Goal: Task Accomplishment & Management: Use online tool/utility

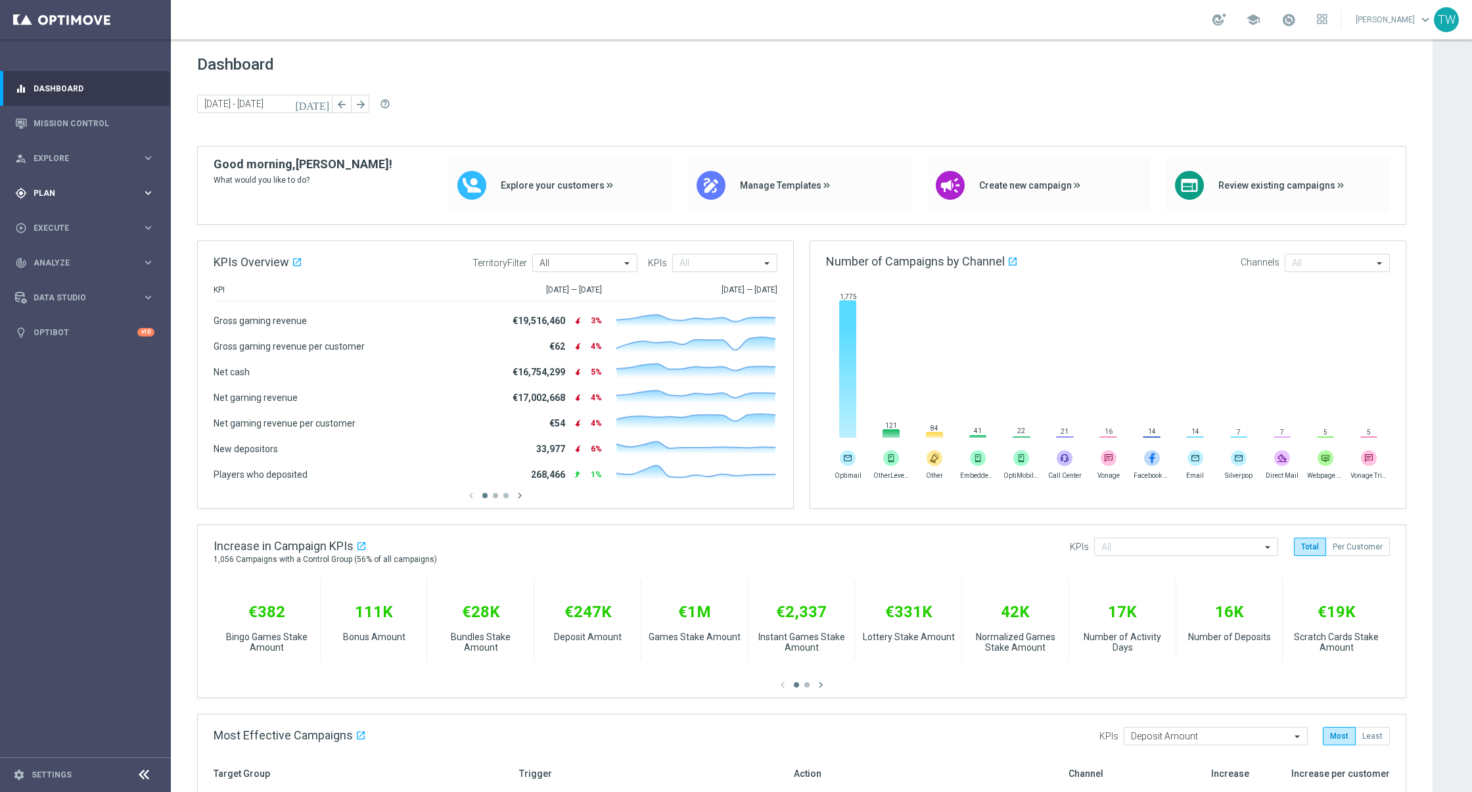
click at [74, 186] on div "gps_fixed Plan keyboard_arrow_right" at bounding box center [85, 192] width 170 height 35
click at [87, 259] on span "Templates" at bounding box center [82, 260] width 94 height 8
click at [83, 223] on link "Target Groups" at bounding box center [85, 220] width 102 height 11
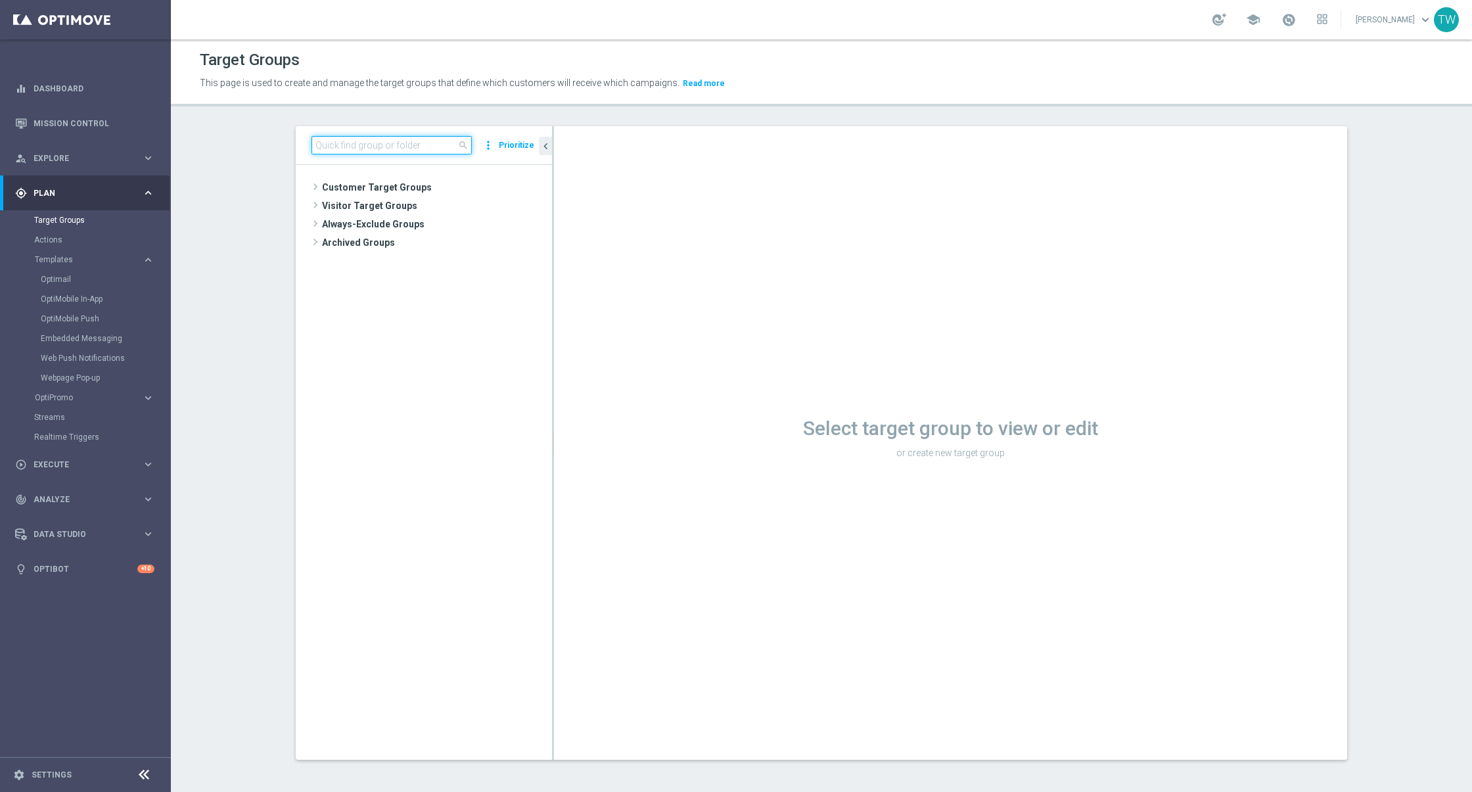
click at [367, 148] on input at bounding box center [391, 145] width 160 height 18
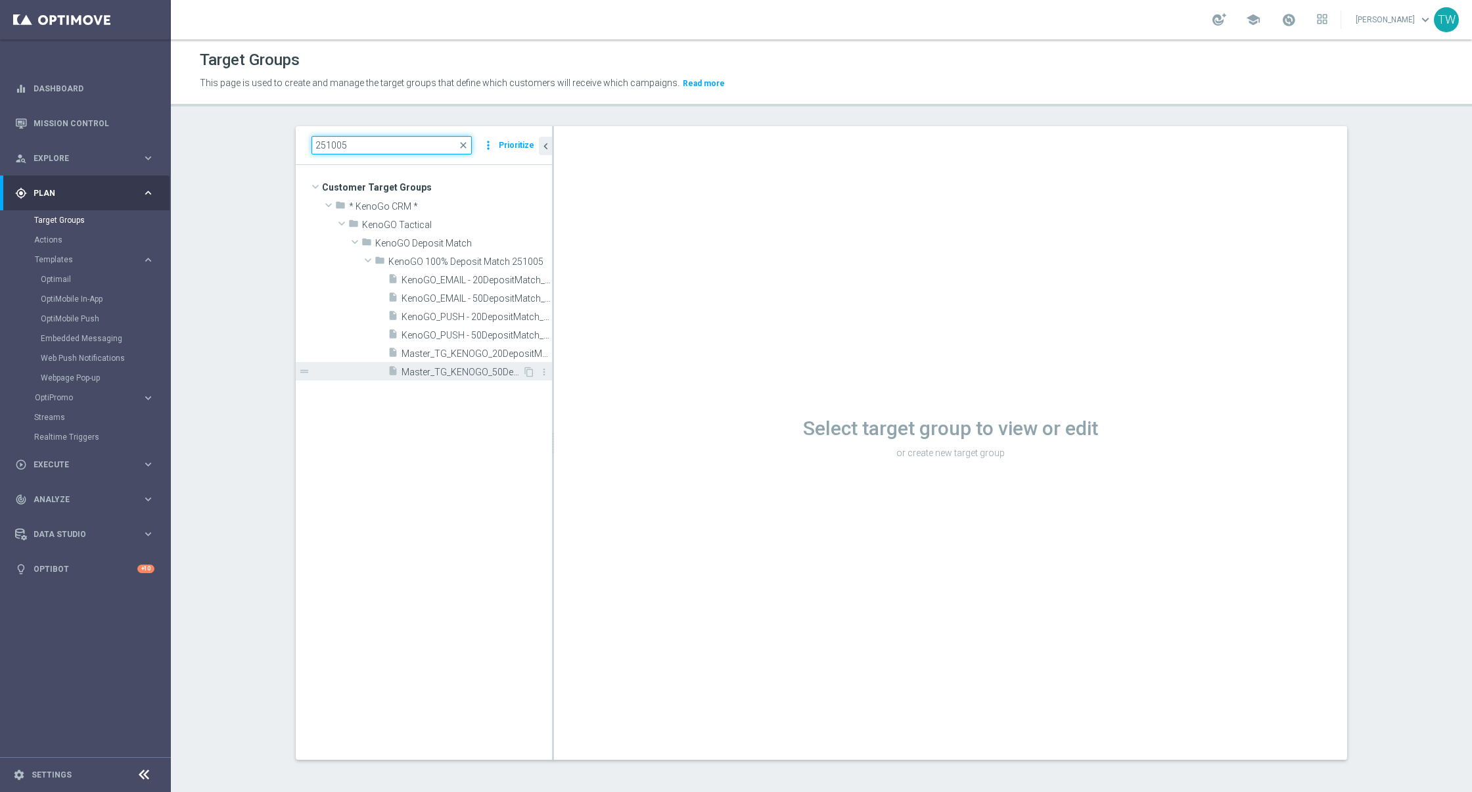
type input "251005"
click at [459, 365] on div "insert_drive_file Master_TG_KENOGO_50DepositMatch_251005" at bounding box center [455, 371] width 135 height 18
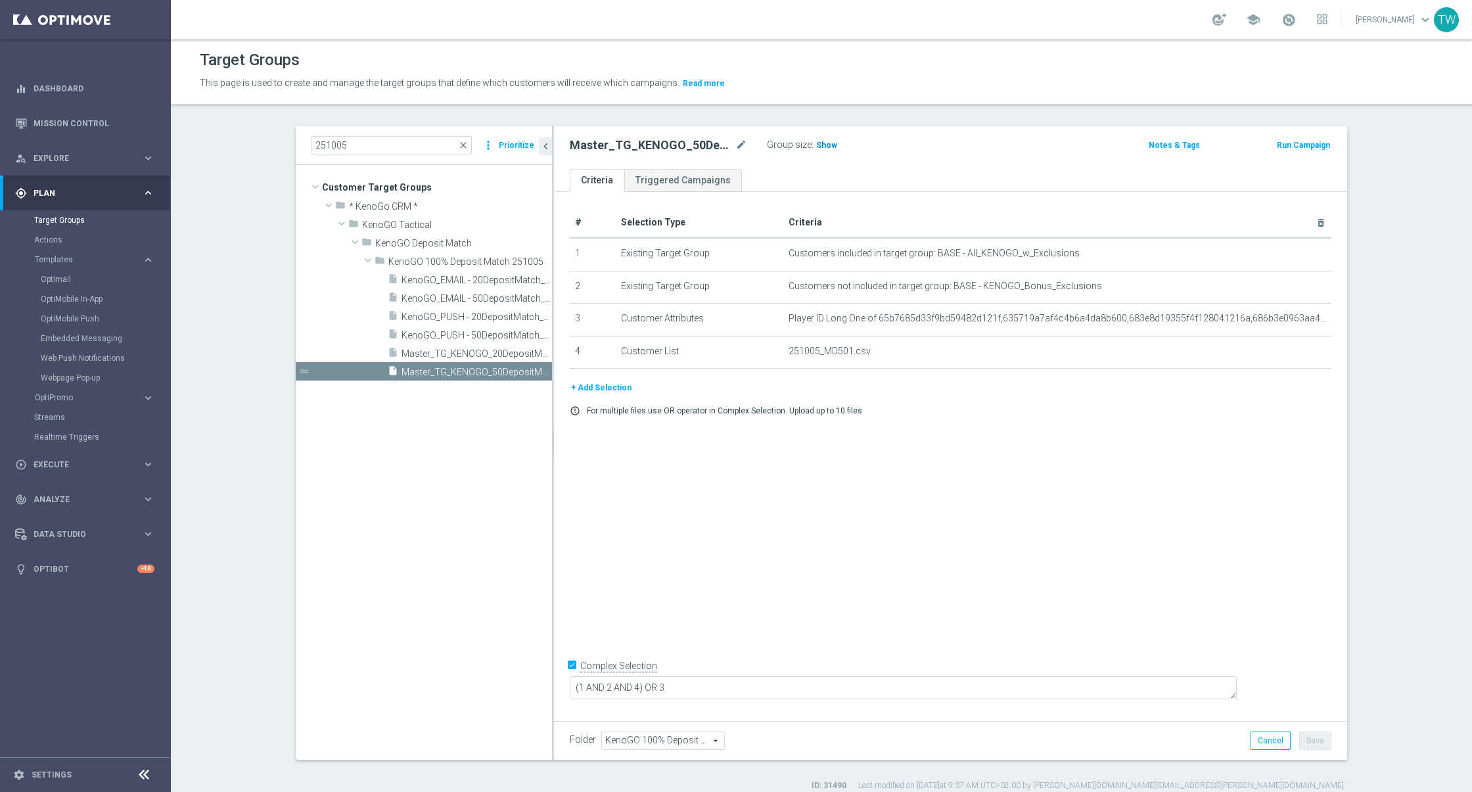
click at [823, 146] on span "Show" at bounding box center [826, 145] width 21 height 9
click at [818, 146] on span "254" at bounding box center [825, 147] width 16 height 12
click at [452, 348] on span "Master_TG_KENOGO_20DepositMatch_251005" at bounding box center [461, 353] width 121 height 11
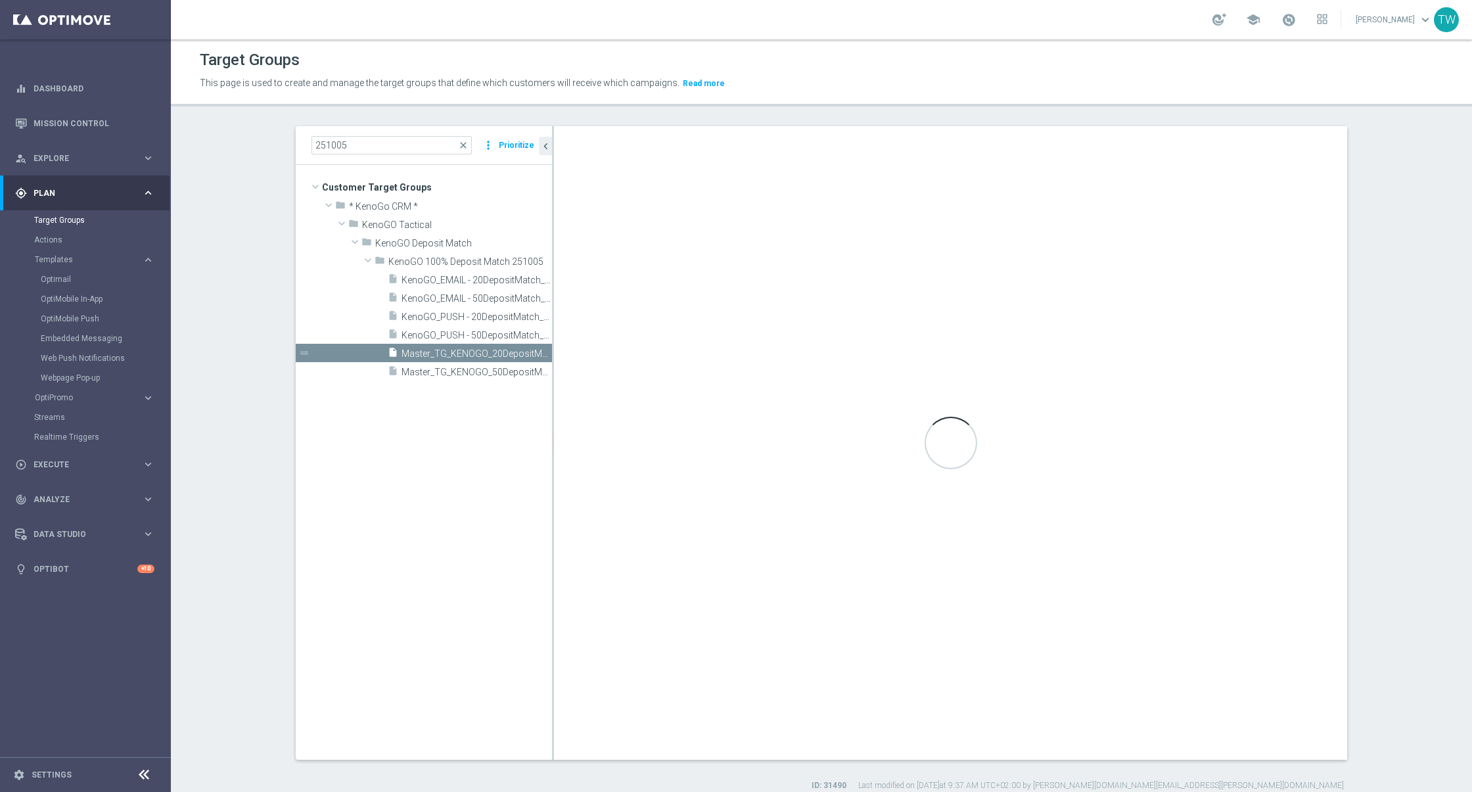
checkbox input "false"
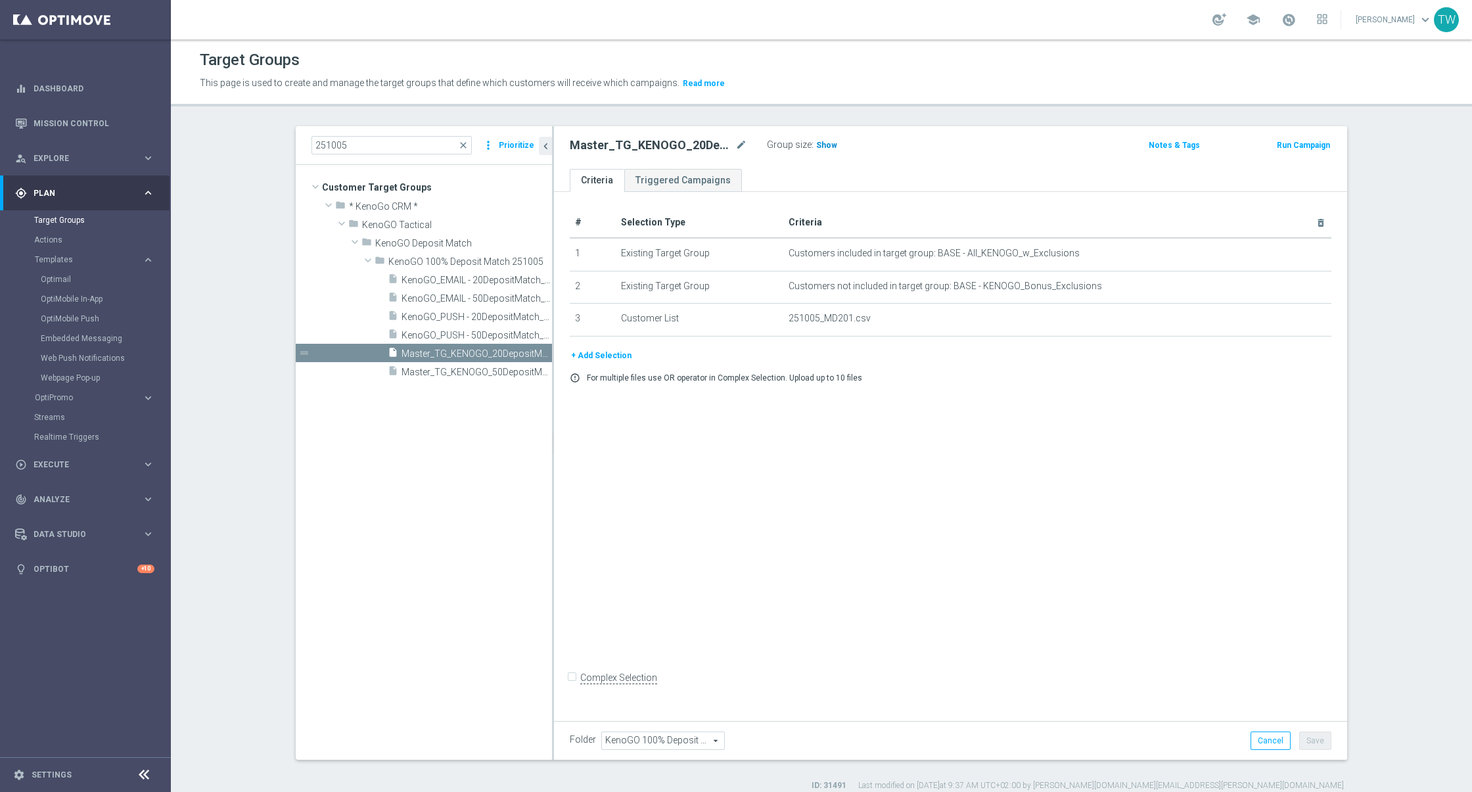
click at [830, 139] on h3 "Show" at bounding box center [827, 145] width 24 height 14
click at [830, 143] on span "8,274" at bounding box center [828, 147] width 23 height 12
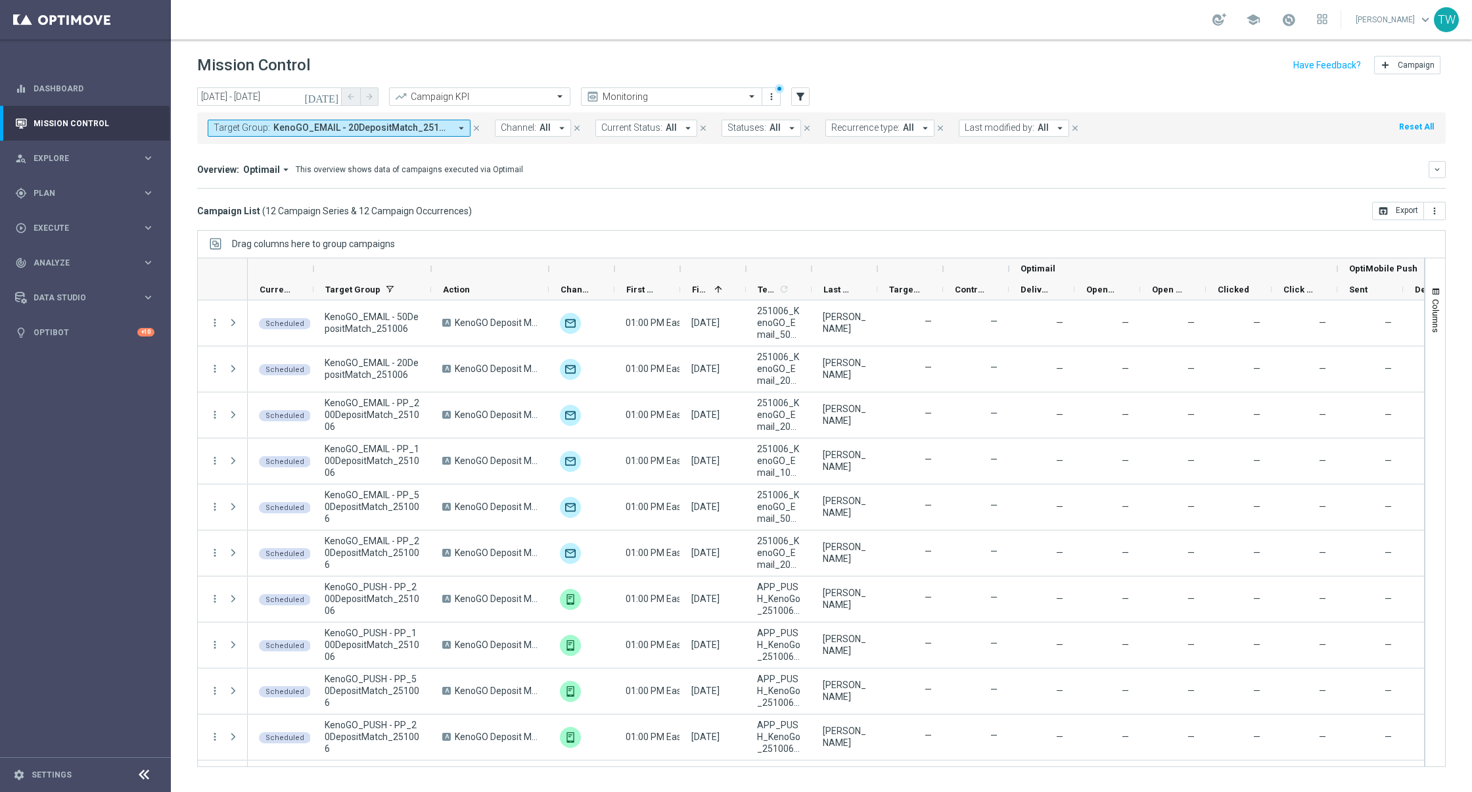
click at [369, 134] on button "Target Group: KenoGO_EMAIL - 20DepositMatch_251006, KenoGO_EMAIL - 50DepositMat…" at bounding box center [339, 128] width 263 height 17
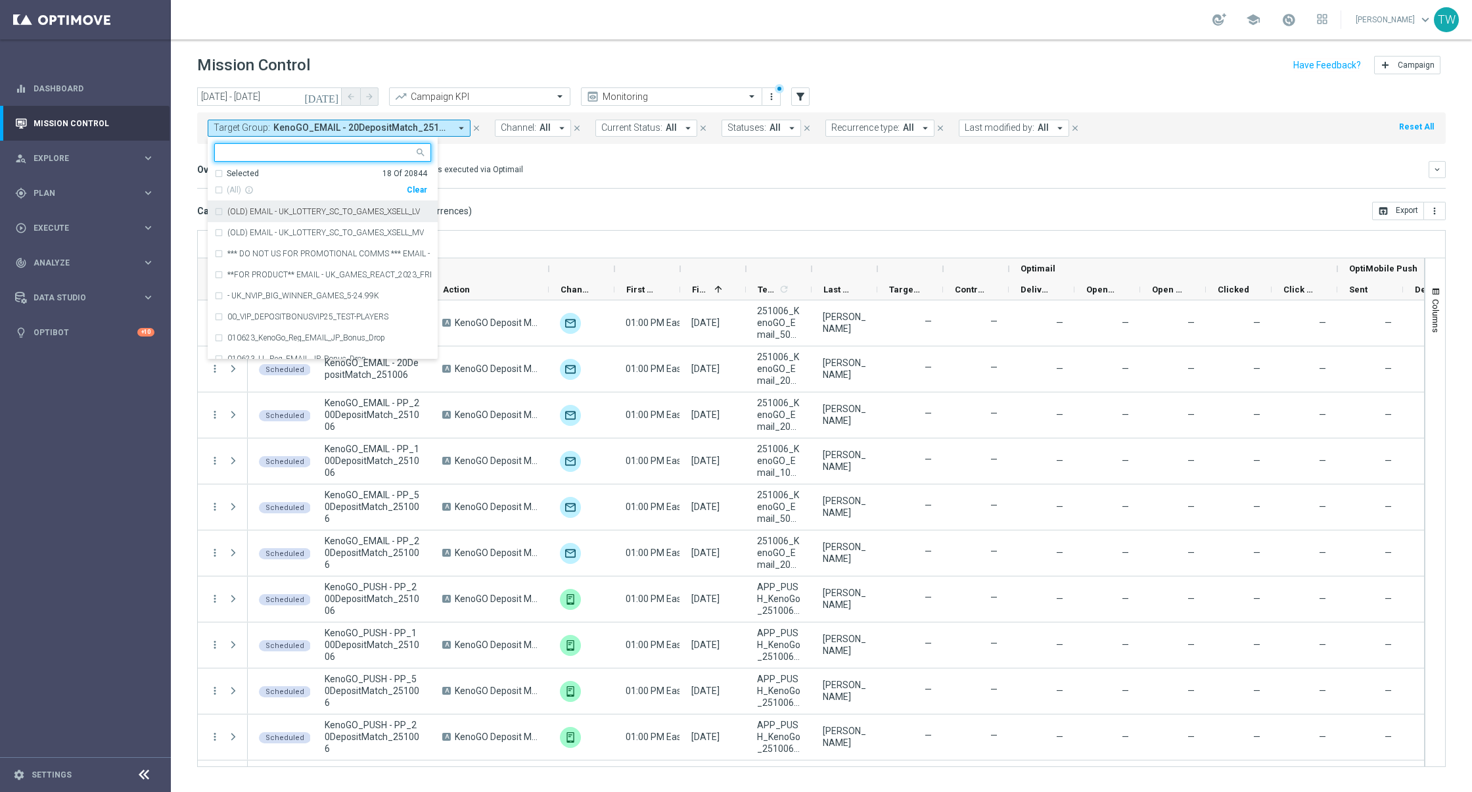
click at [0, 0] on div "Clear" at bounding box center [0, 0] width 0 height 0
click at [382, 145] on div at bounding box center [314, 152] width 199 height 16
type input "5"
click at [267, 185] on span "(All Search Results)" at bounding box center [263, 190] width 72 height 11
type input "251005"
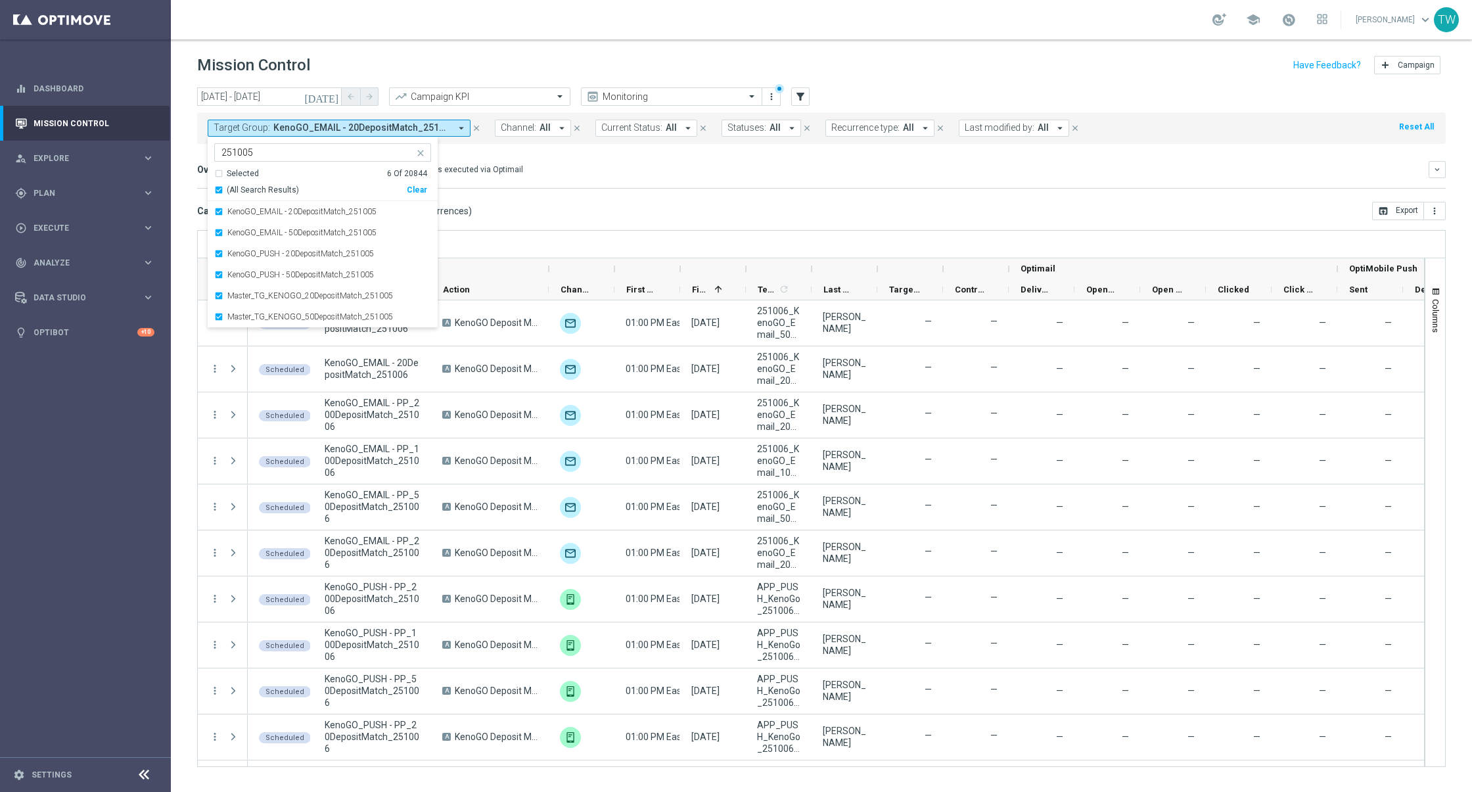
click at [589, 182] on div "Overview: Optimail arrow_drop_down This overview shows data of campaigns execut…" at bounding box center [821, 175] width 1248 height 28
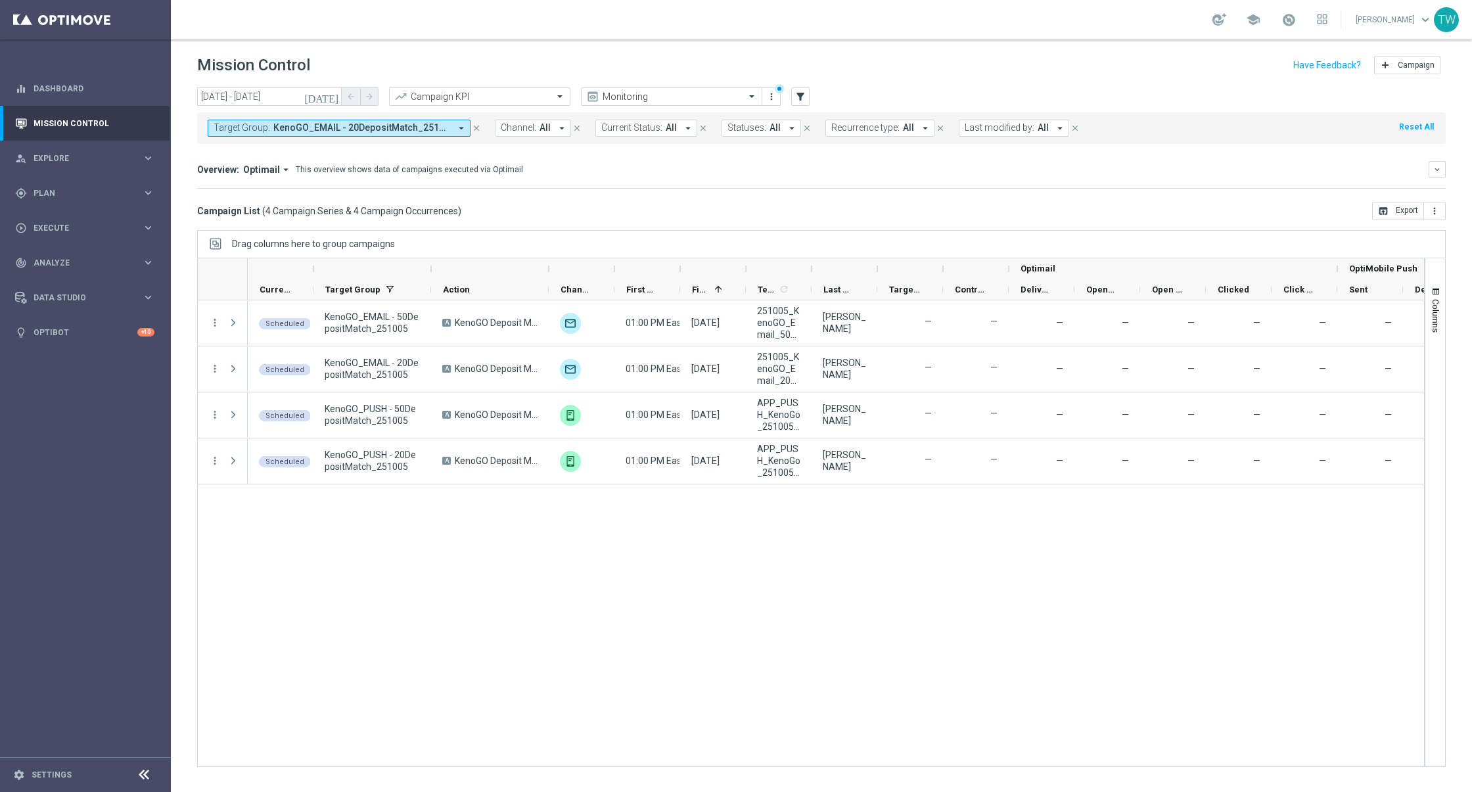
click at [677, 265] on div at bounding box center [679, 268] width 5 height 21
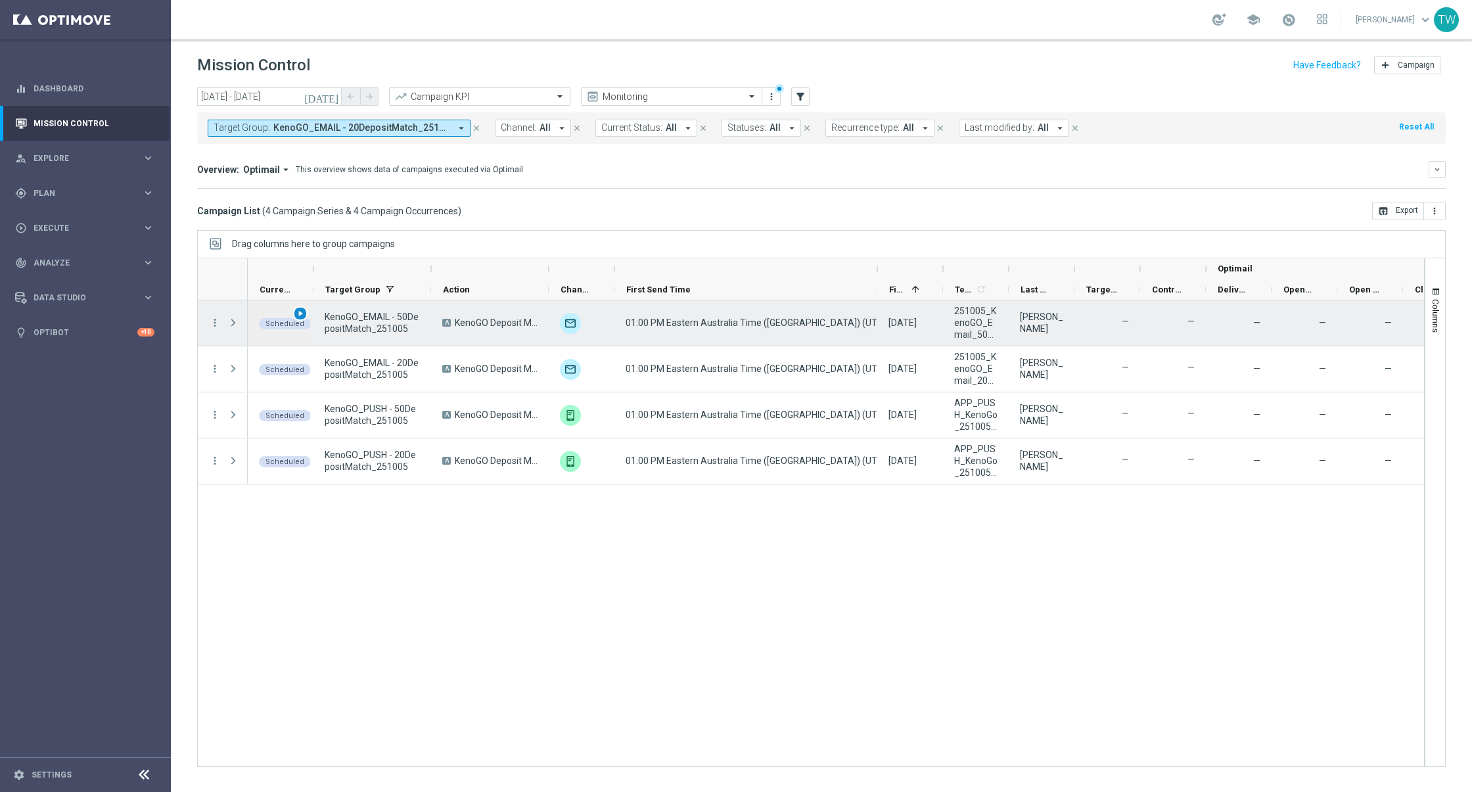
click at [302, 309] on span "play_arrow" at bounding box center [300, 313] width 9 height 9
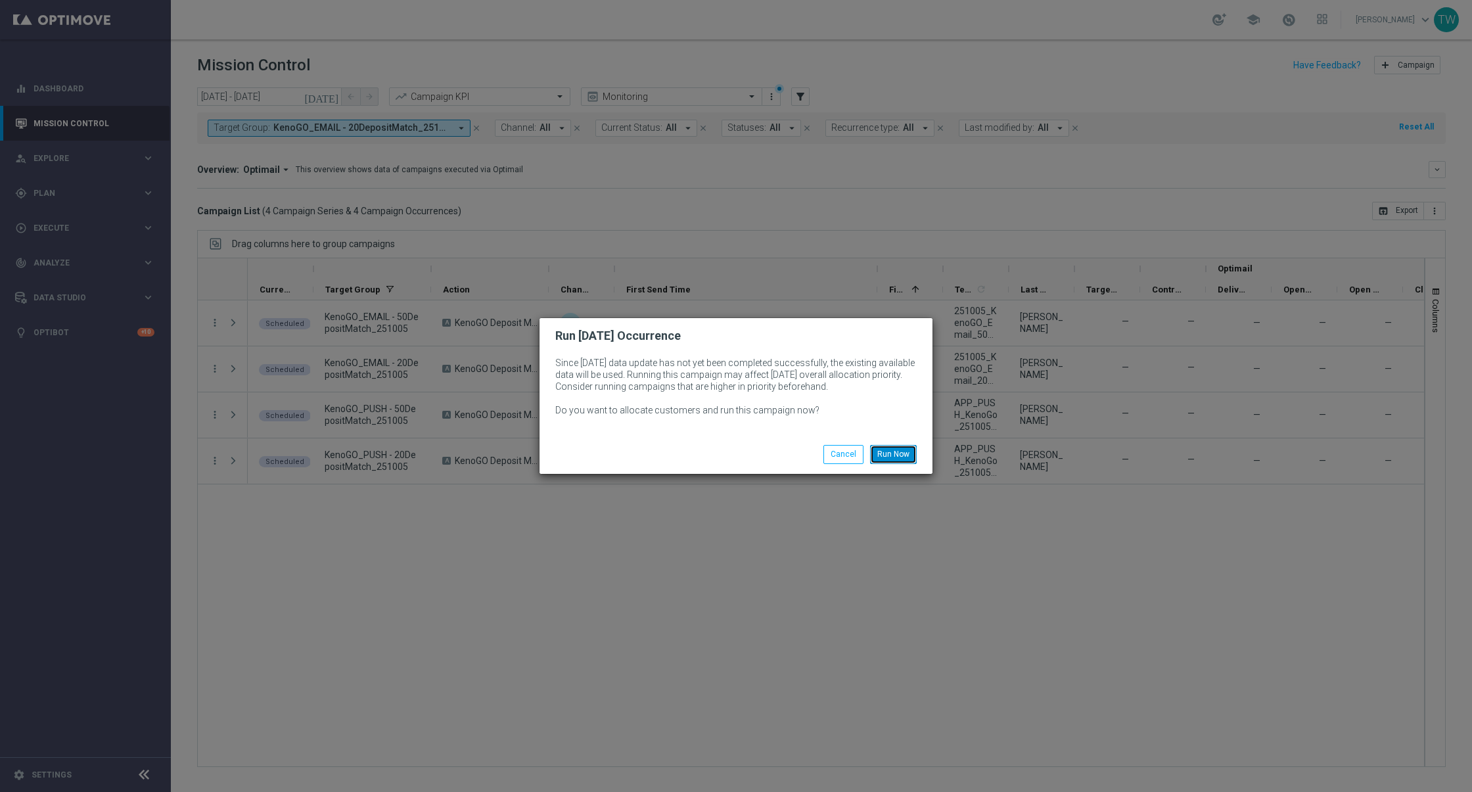
click at [887, 455] on button "Run Now" at bounding box center [893, 454] width 47 height 18
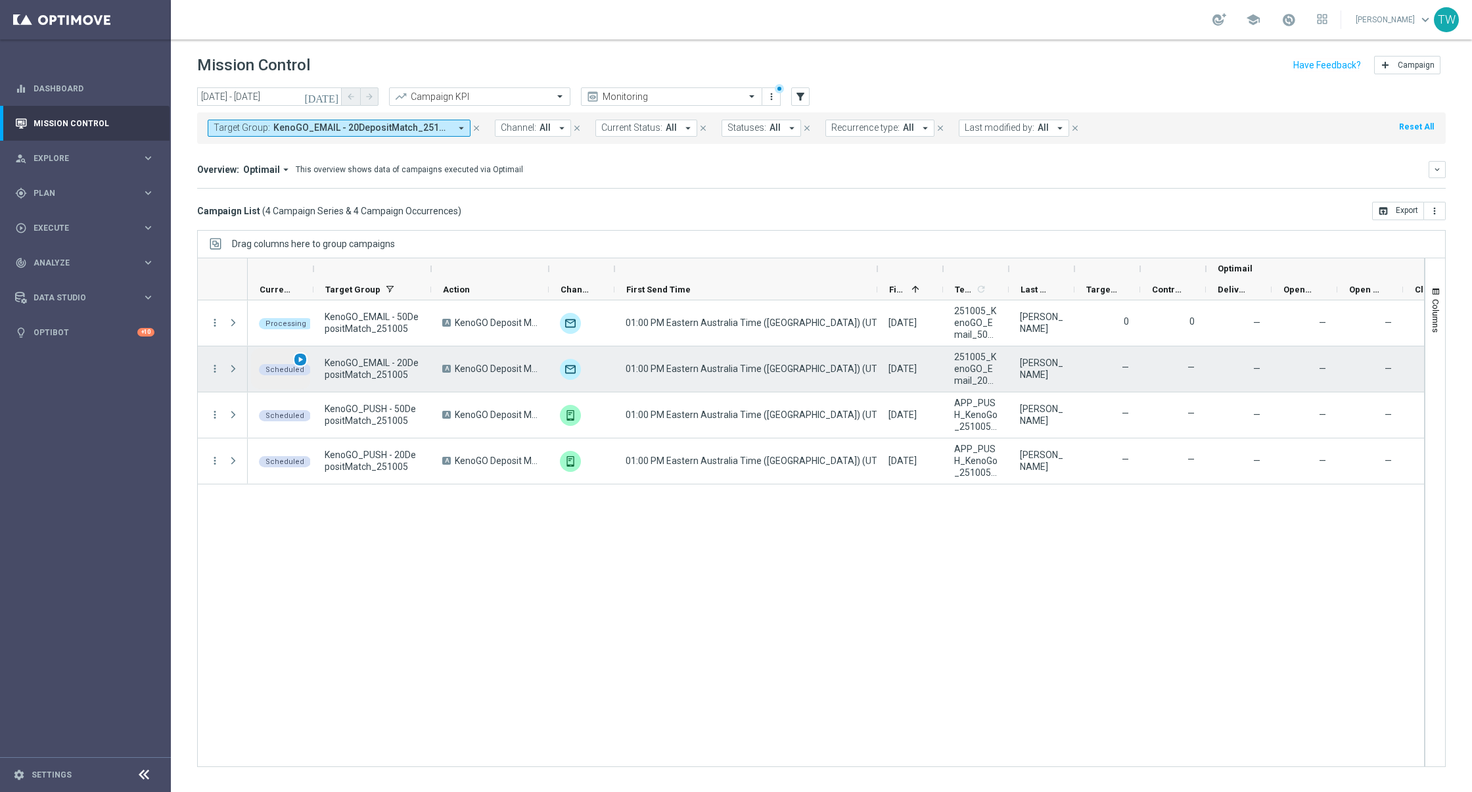
click at [301, 353] on div "play_arrow" at bounding box center [300, 359] width 15 height 15
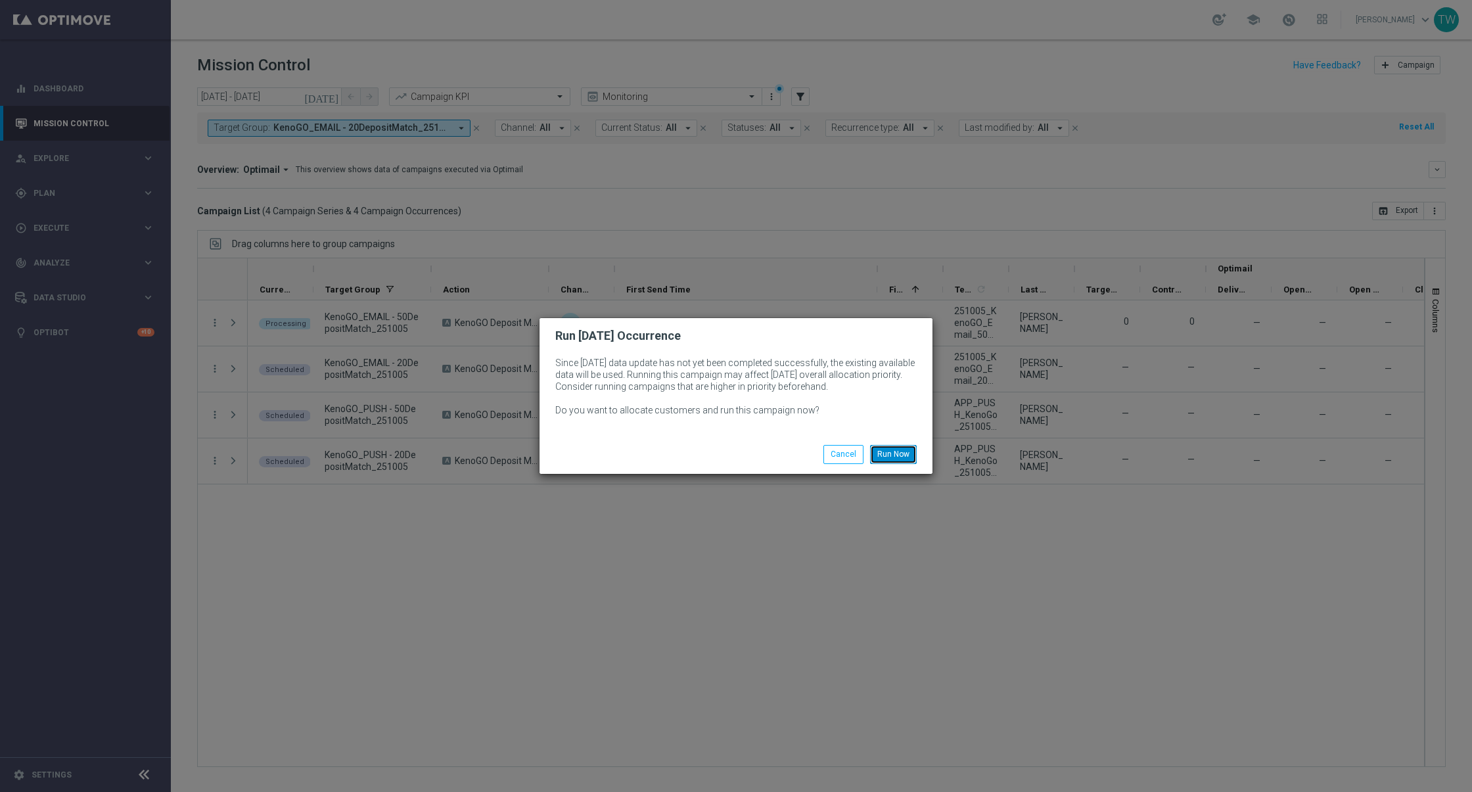
click at [893, 452] on button "Run Now" at bounding box center [893, 454] width 47 height 18
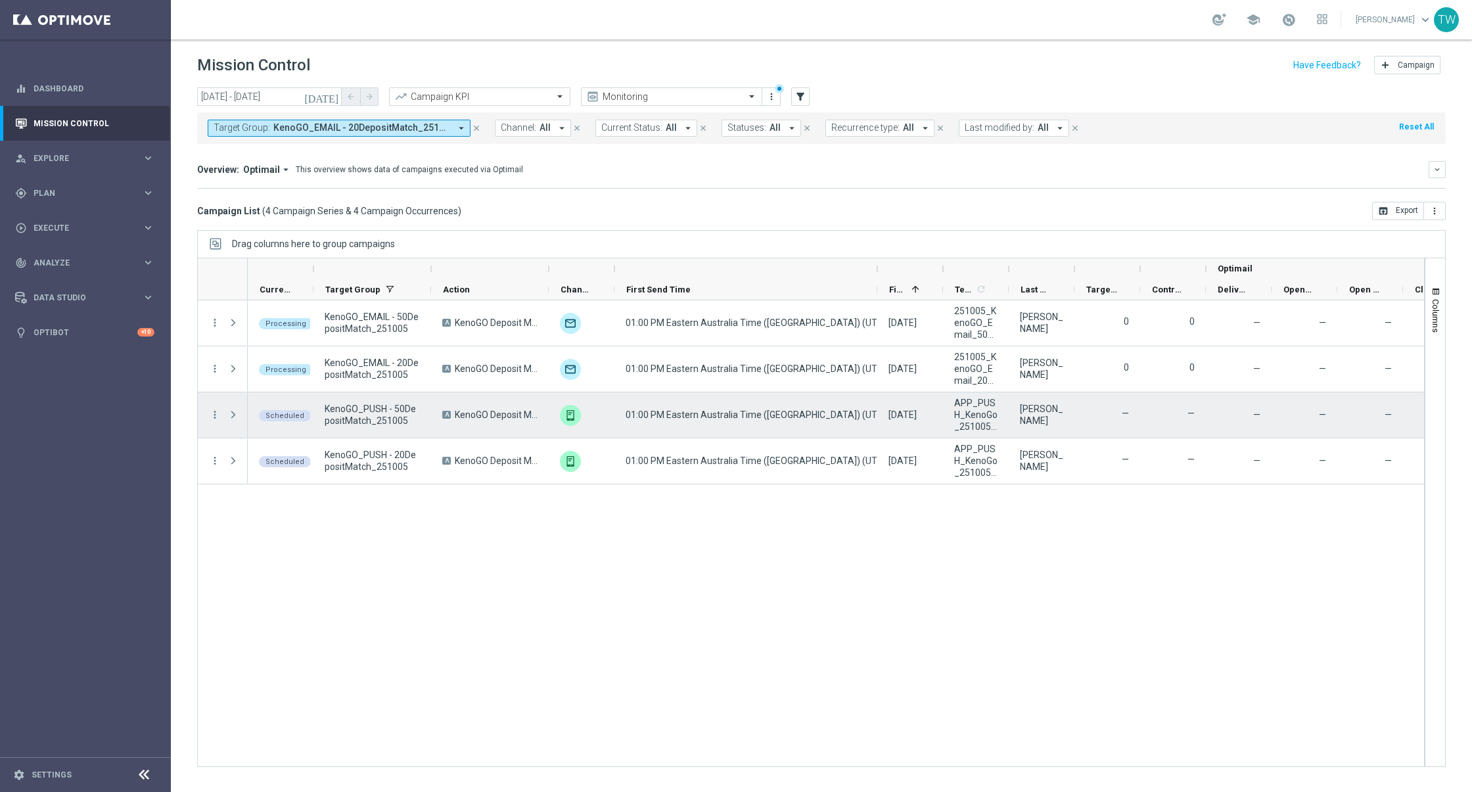
click at [0, 0] on span "play_arrow" at bounding box center [0, 0] width 0 height 0
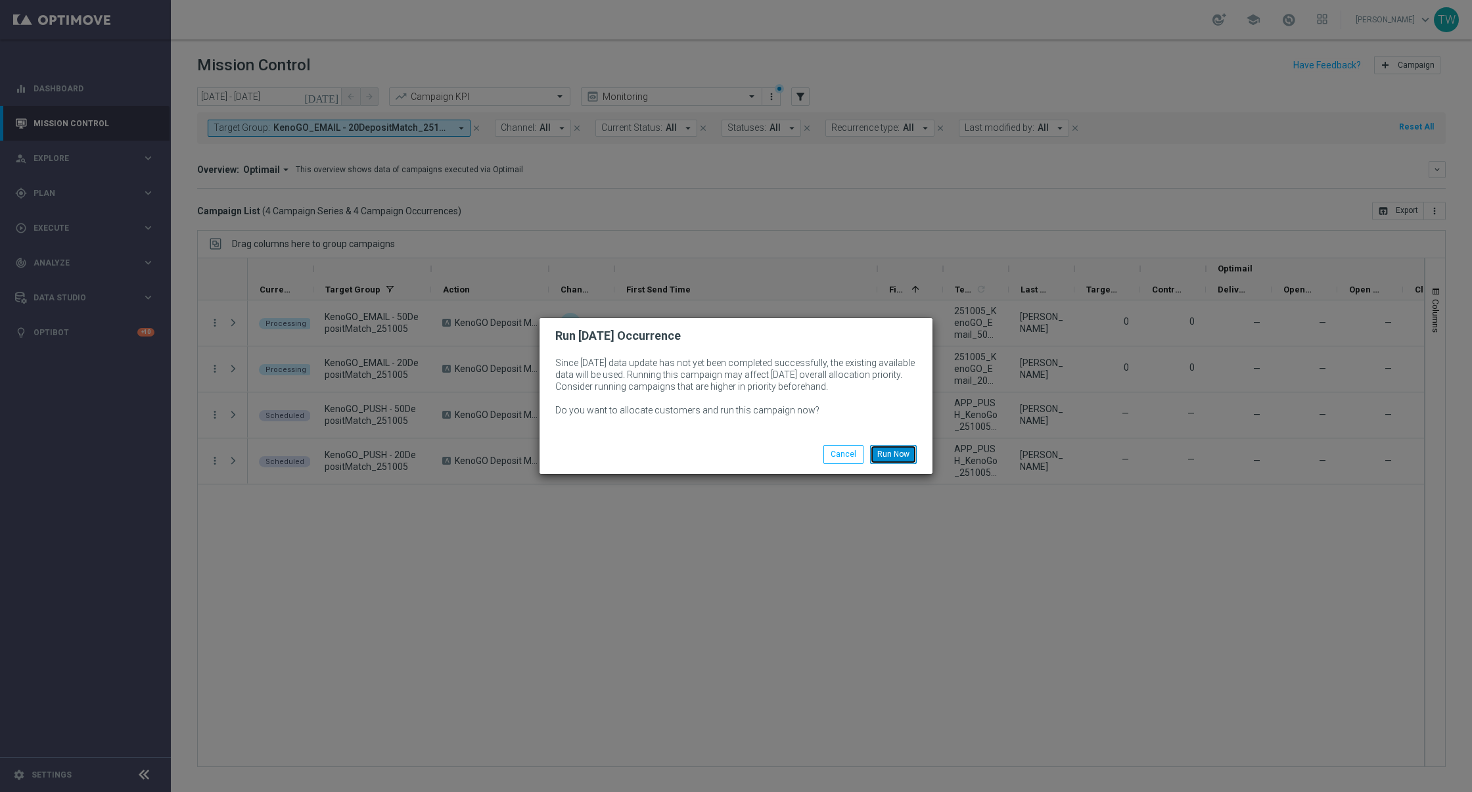
click at [900, 451] on button "Run Now" at bounding box center [893, 454] width 47 height 18
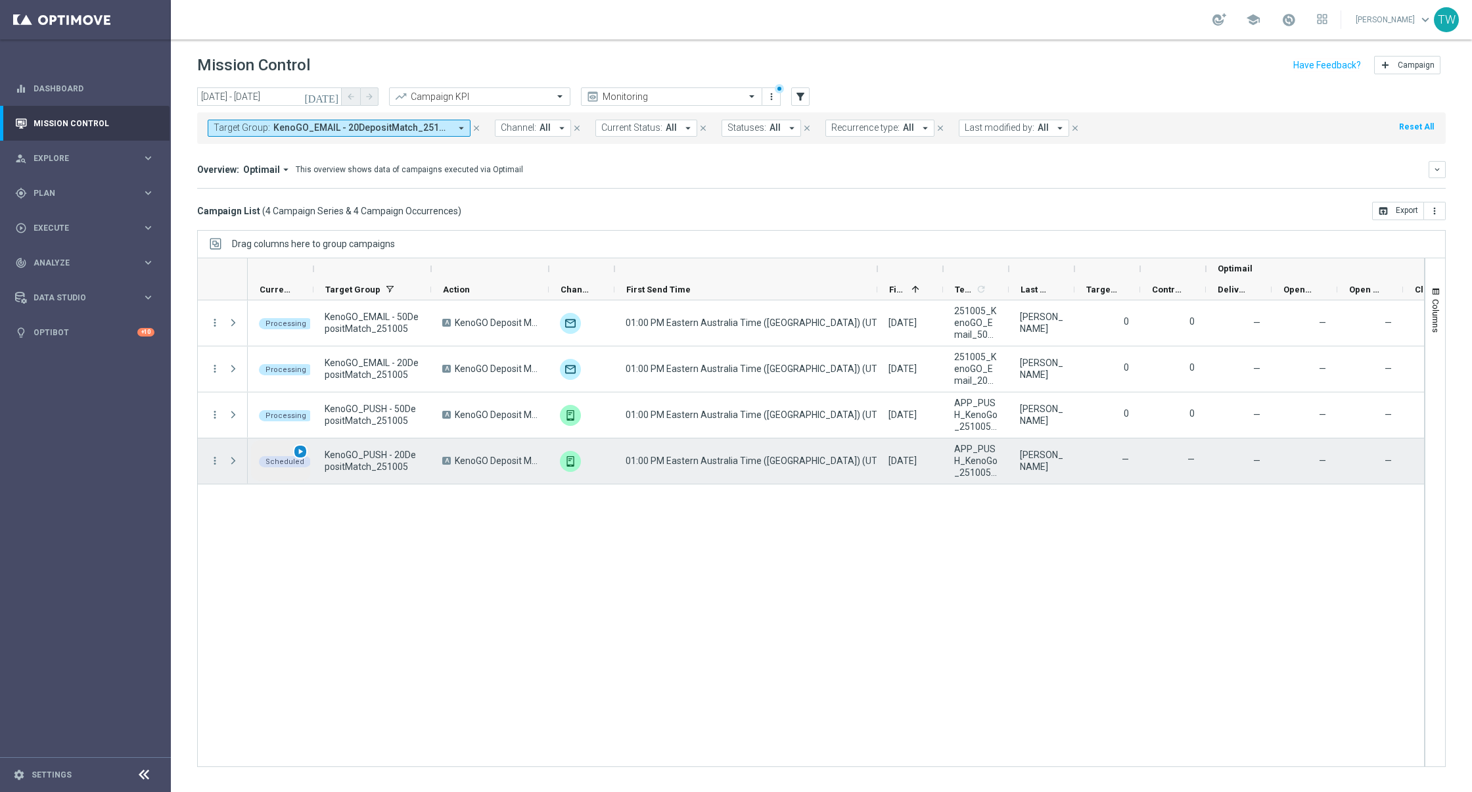
click at [305, 447] on div "play_arrow" at bounding box center [300, 451] width 15 height 15
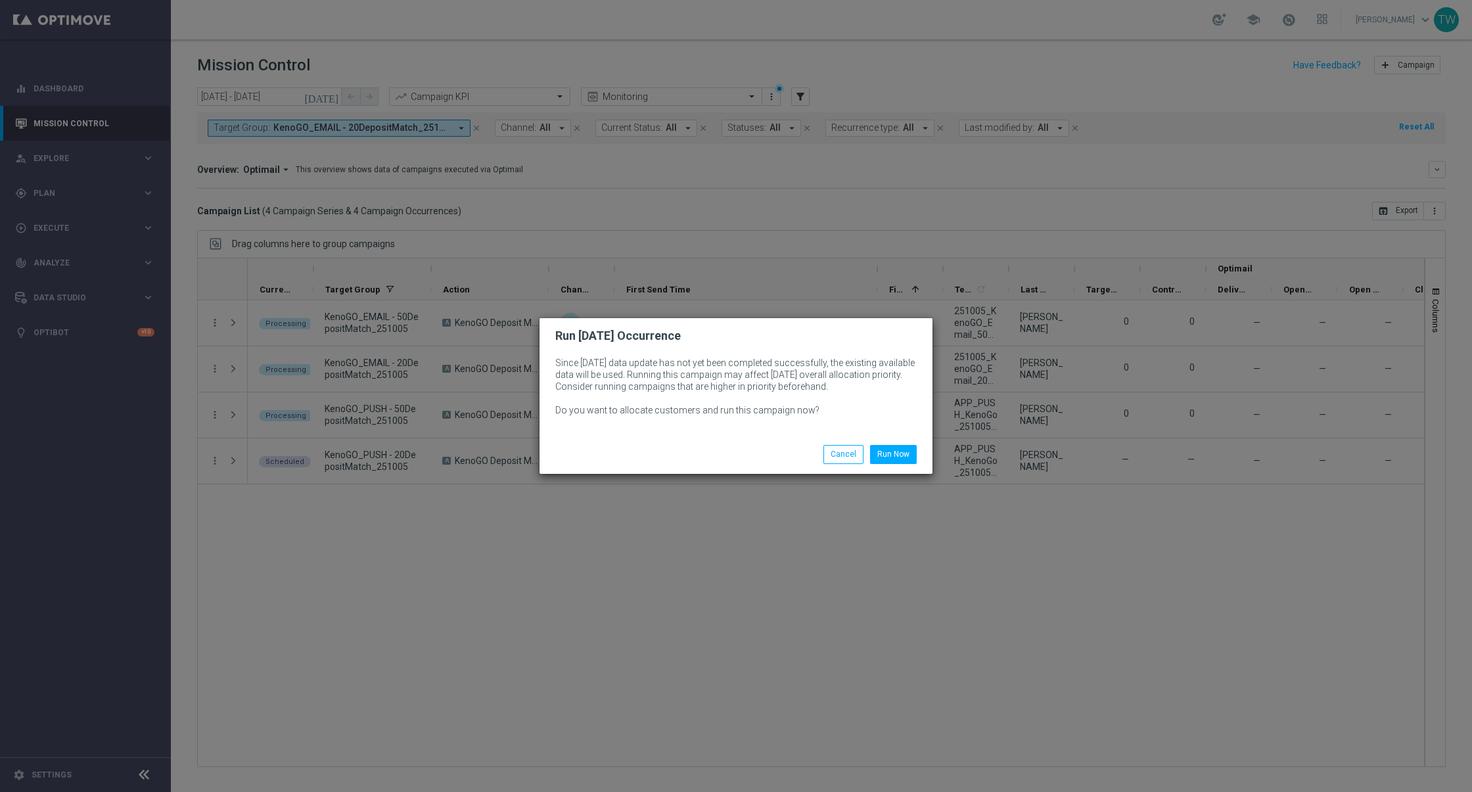
click at [903, 443] on div "Run Now Cancel" at bounding box center [735, 454] width 393 height 38
click at [903, 449] on button "Run Now" at bounding box center [893, 454] width 47 height 18
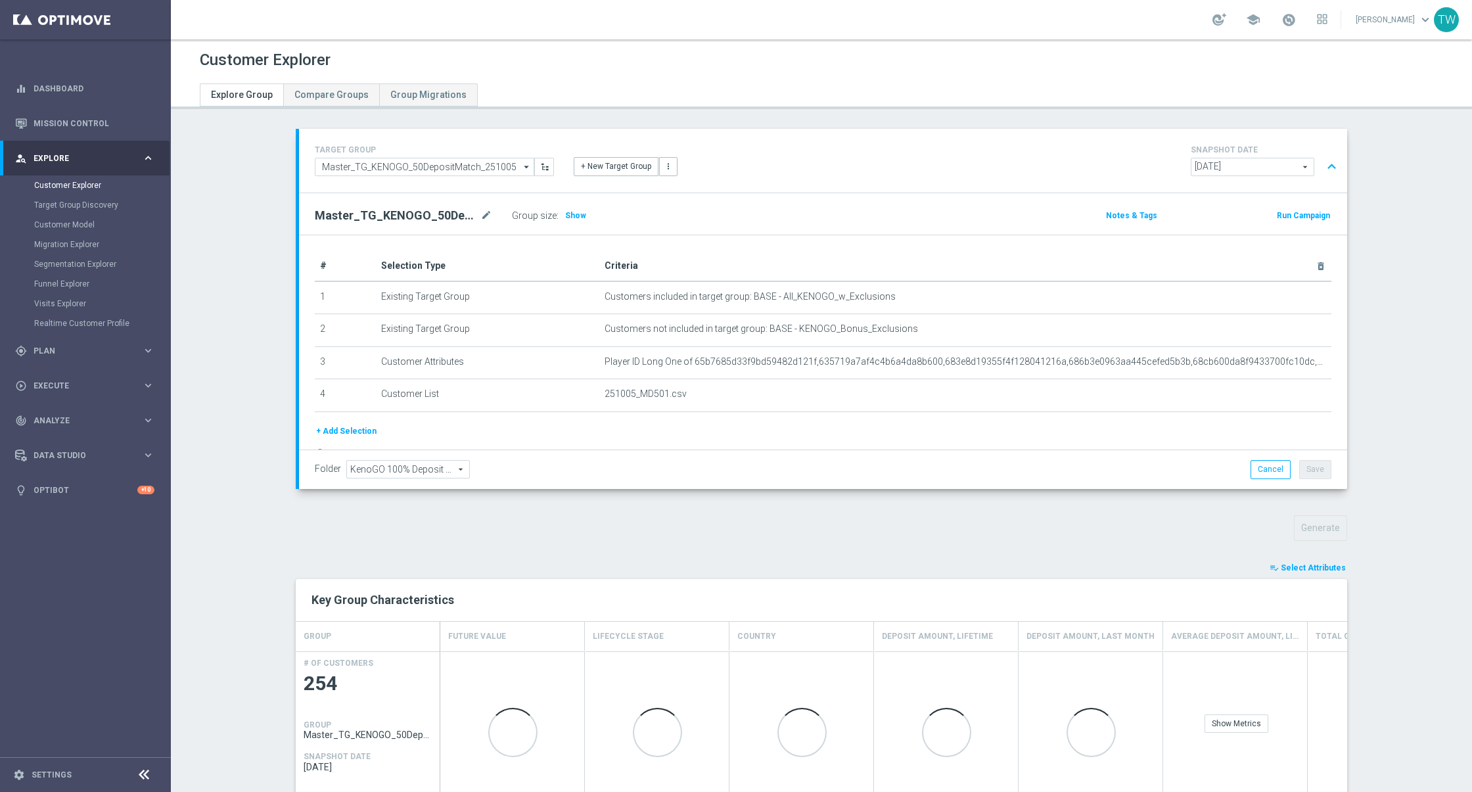
scroll to position [145, 0]
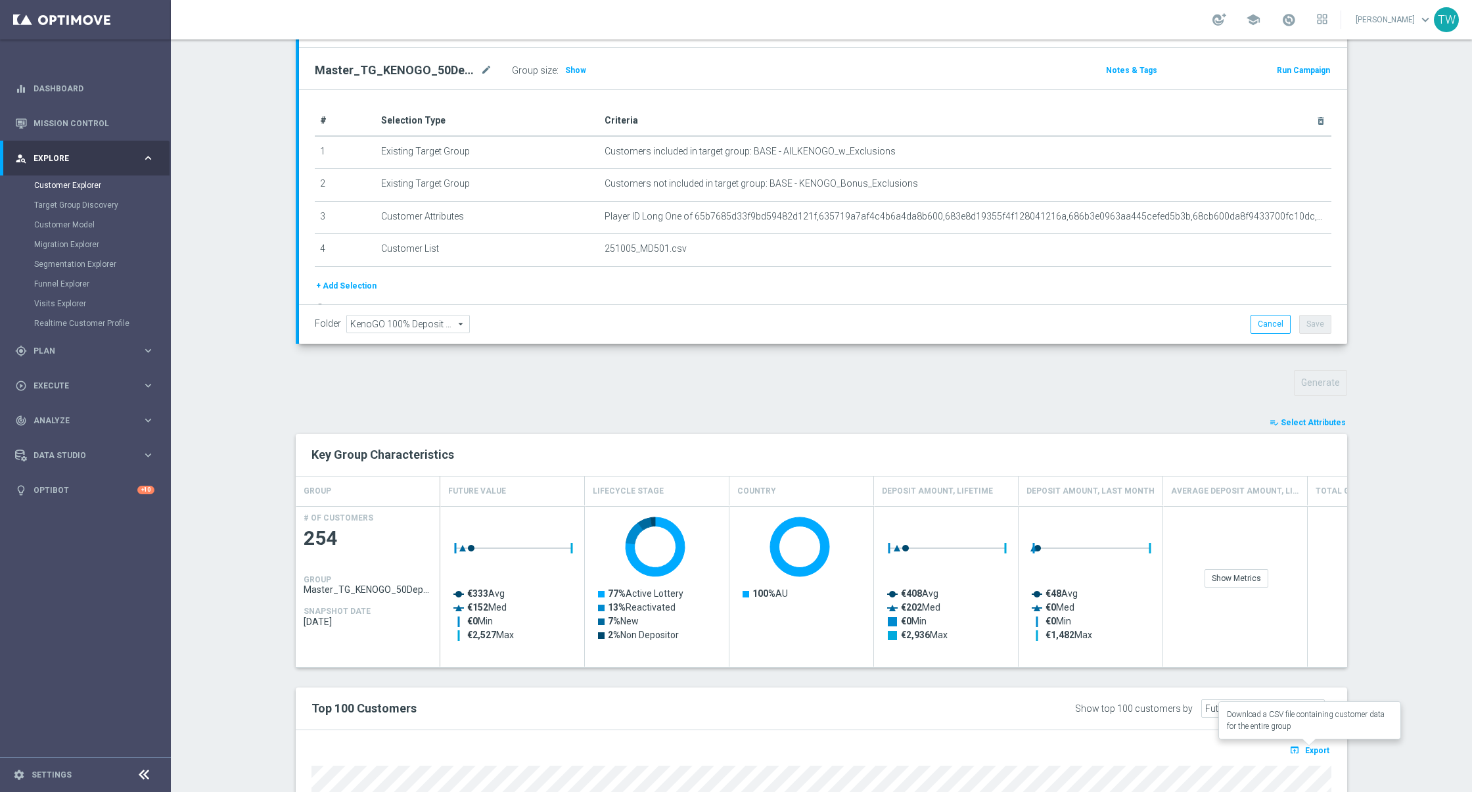
click at [1316, 746] on span "Export" at bounding box center [1317, 750] width 24 height 9
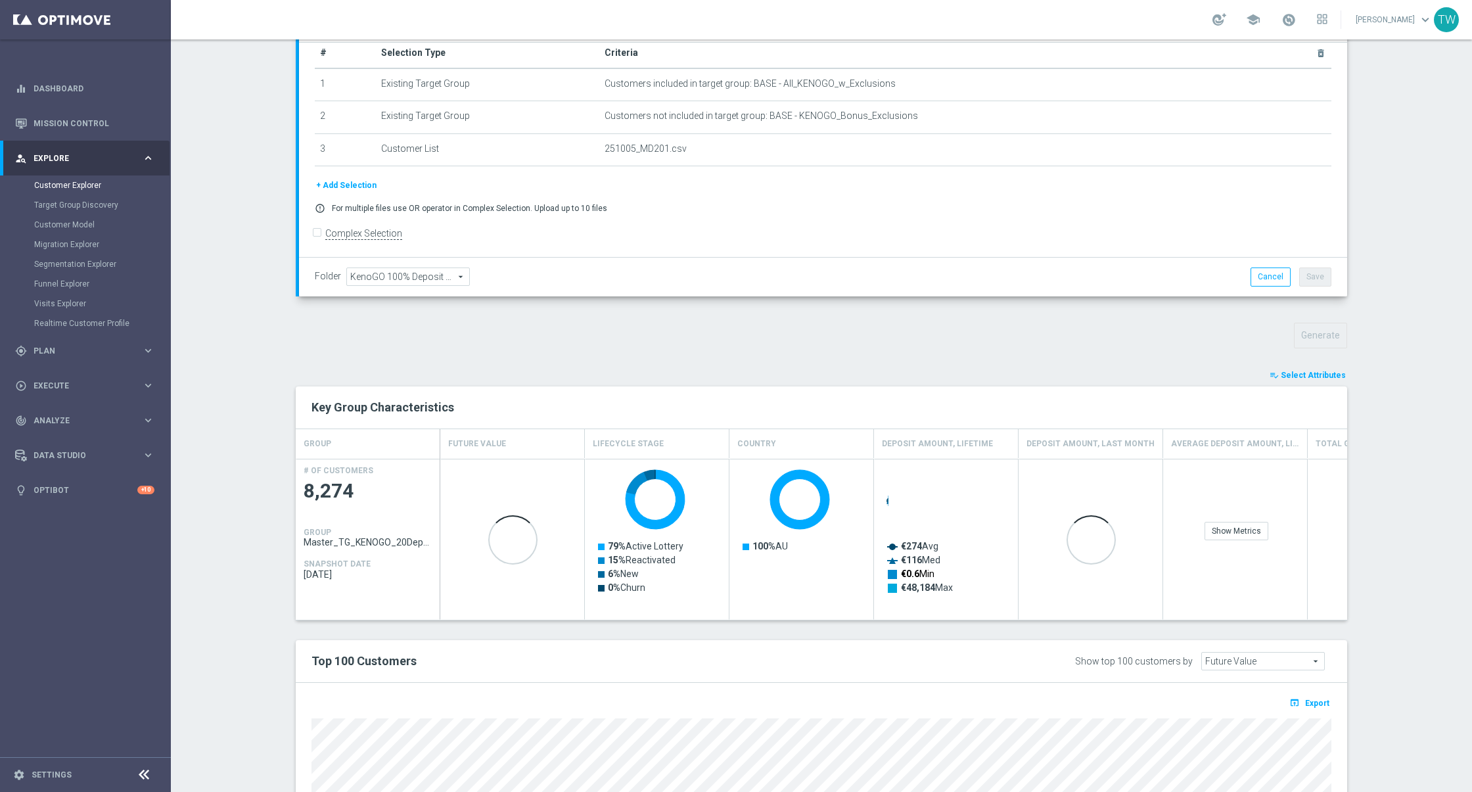
scroll to position [205, 0]
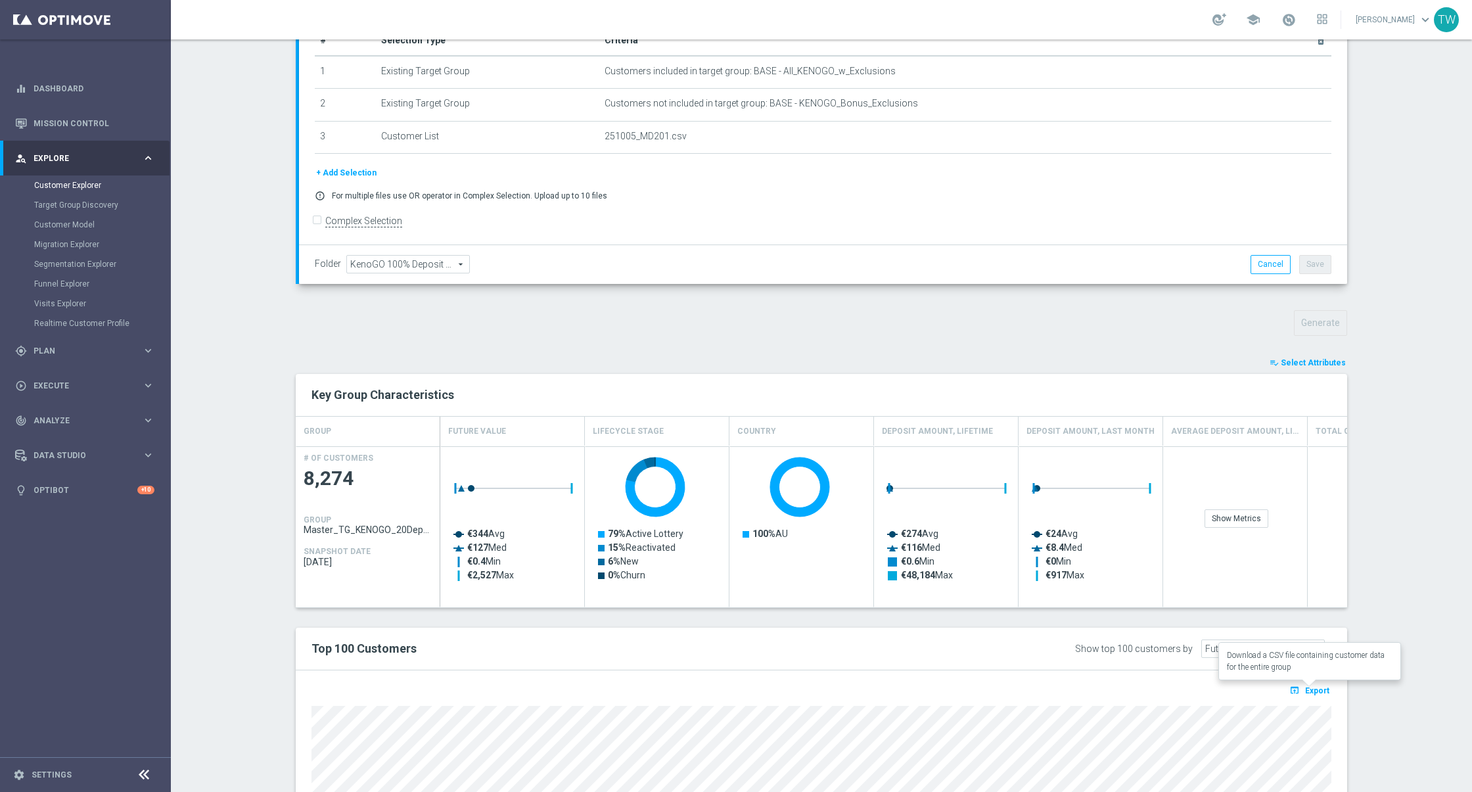
click at [1323, 686] on span "Export" at bounding box center [1317, 690] width 24 height 9
